Goal: Navigation & Orientation: Find specific page/section

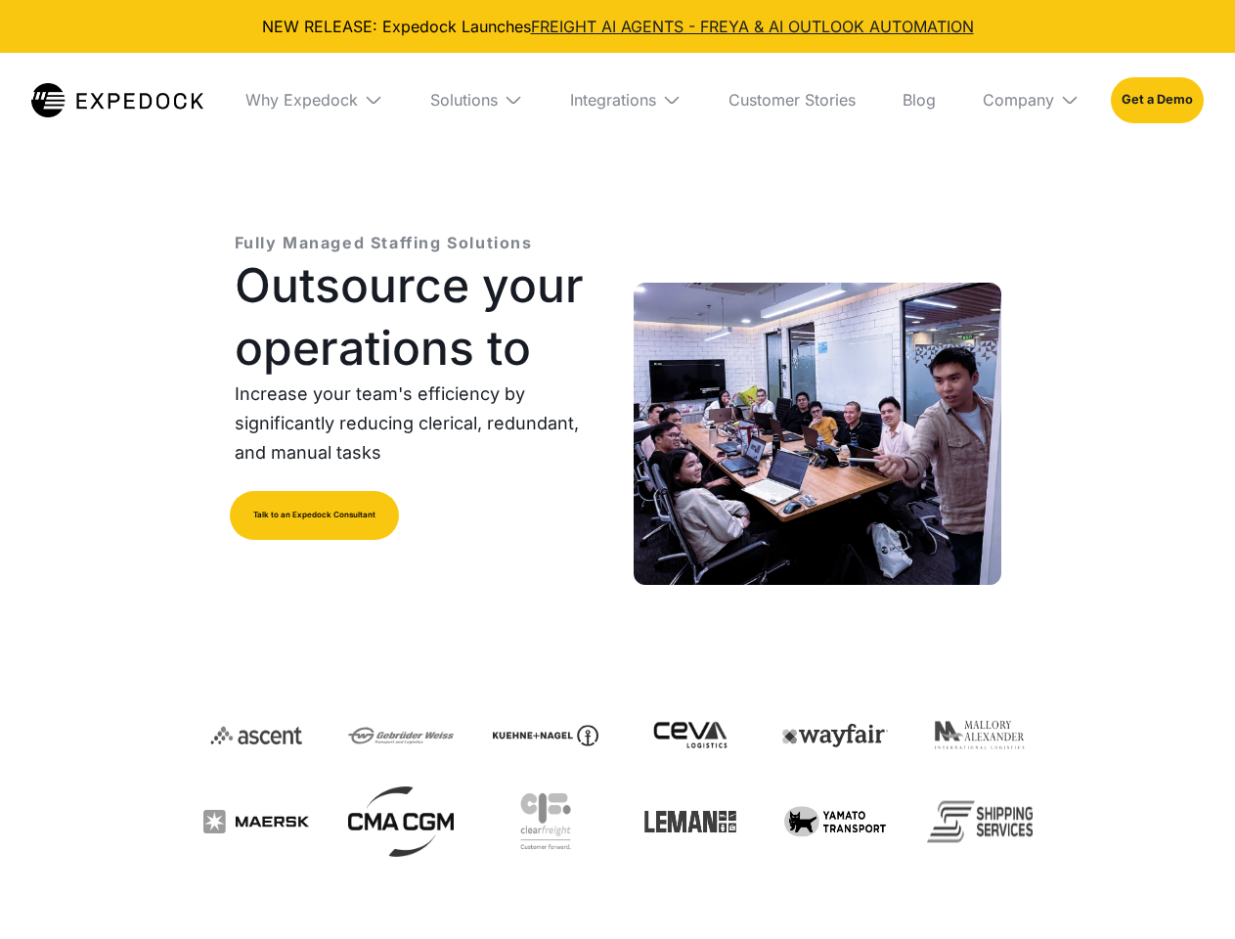
select select
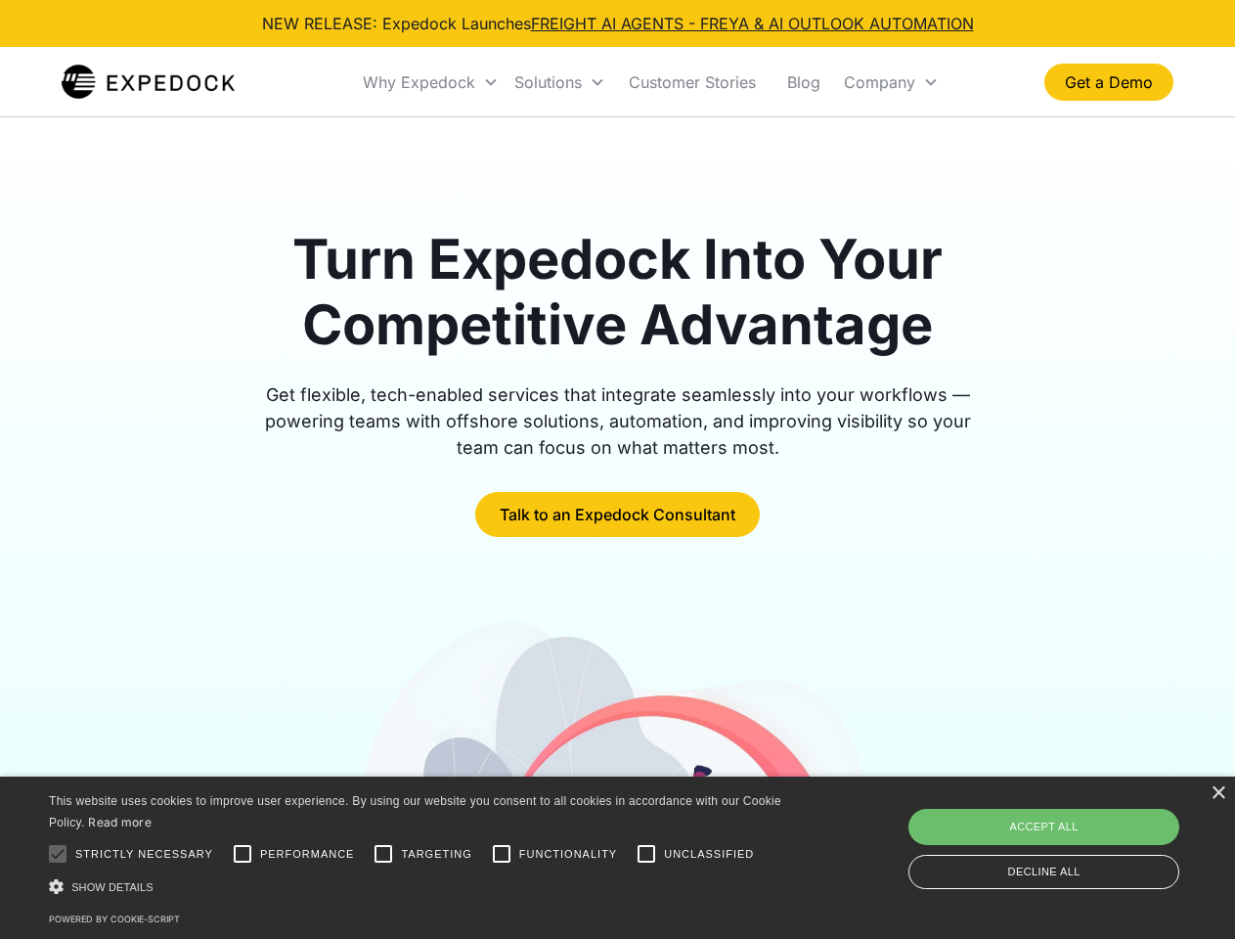
click at [431, 82] on div "Why Expedock" at bounding box center [419, 82] width 112 height 20
click at [559, 82] on div "Solutions" at bounding box center [547, 82] width 67 height 20
click at [891, 82] on div "Company" at bounding box center [879, 82] width 71 height 20
click at [58, 853] on div at bounding box center [57, 853] width 39 height 39
click at [242, 853] on input "Performance" at bounding box center [242, 853] width 39 height 39
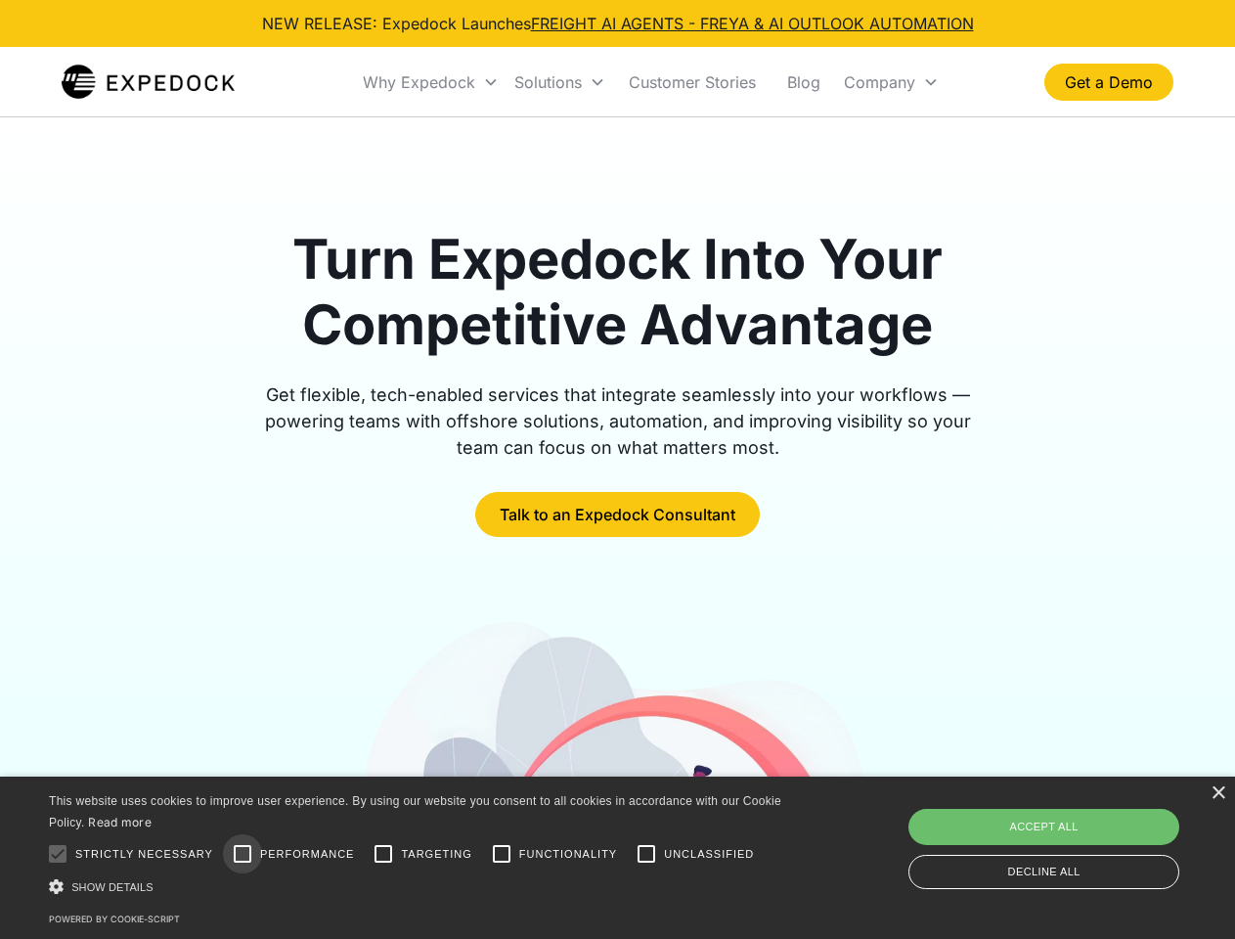
checkbox input "true"
click at [383, 853] on input "Targeting" at bounding box center [383, 853] width 39 height 39
checkbox input "true"
click at [502, 853] on input "Functionality" at bounding box center [501, 853] width 39 height 39
checkbox input "true"
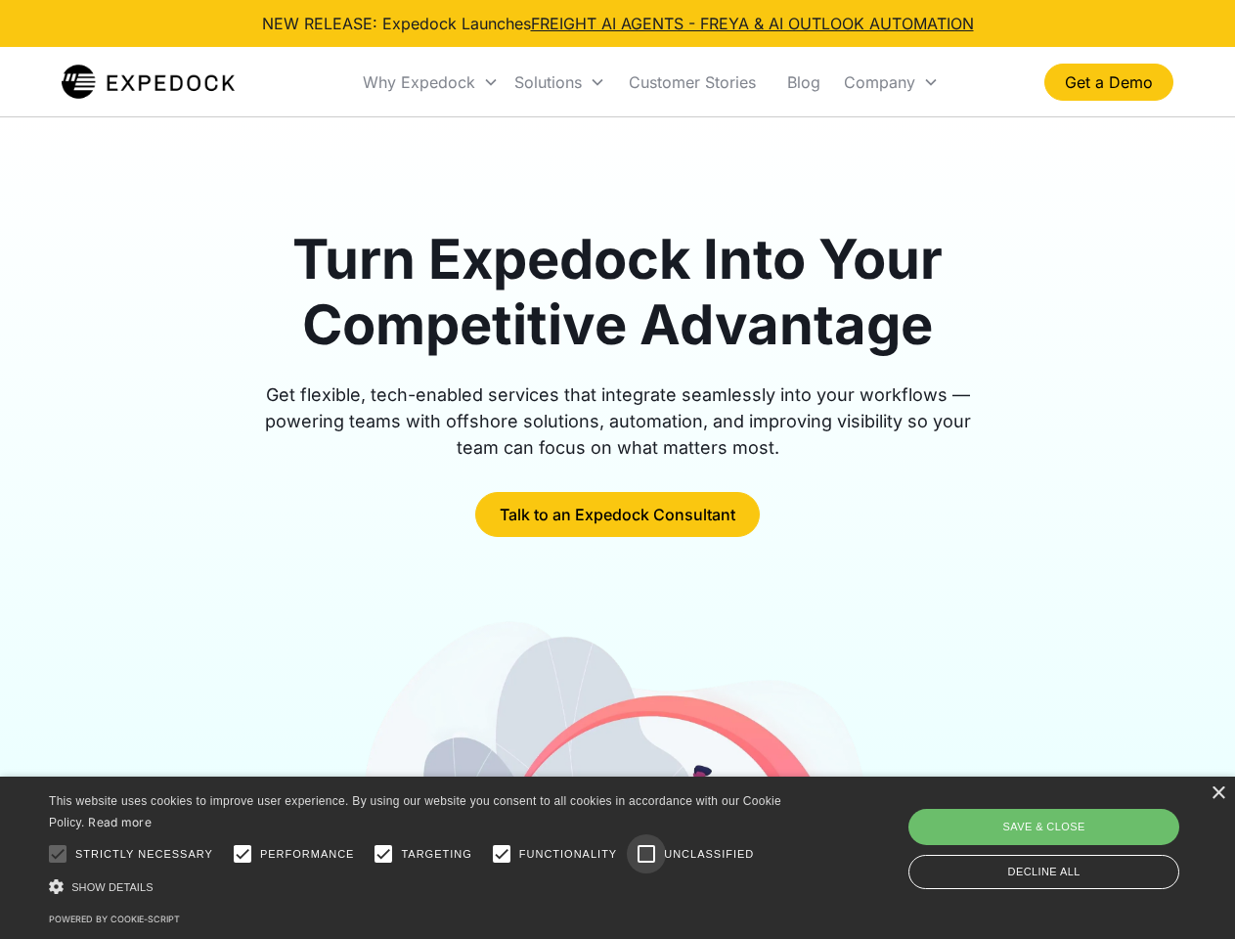
click at [646, 853] on input "Unclassified" at bounding box center [646, 853] width 39 height 39
checkbox input "true"
click at [418, 886] on div "Show details Hide details" at bounding box center [418, 886] width 739 height 21
